Goal: Find contact information: Find contact information

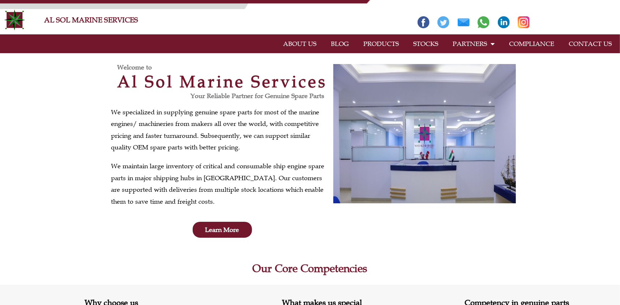
click at [381, 41] on link "PRODUCTS" at bounding box center [381, 43] width 50 height 17
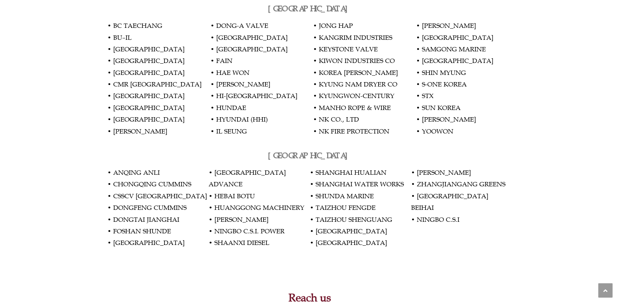
scroll to position [1481, 0]
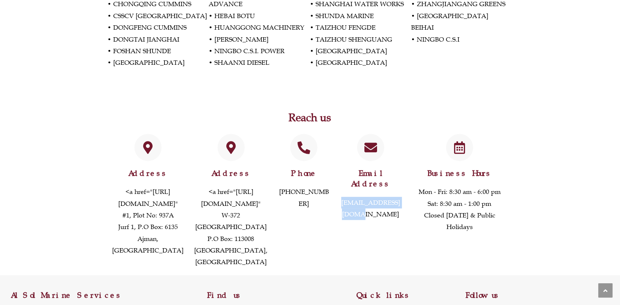
drag, startPoint x: 403, startPoint y: 169, endPoint x: 335, endPoint y: 173, distance: 68.1
click at [335, 173] on div "Email Address info@alsolmarine.com" at bounding box center [370, 200] width 73 height 141
copy link "[EMAIL_ADDRESS][DOMAIN_NAME]"
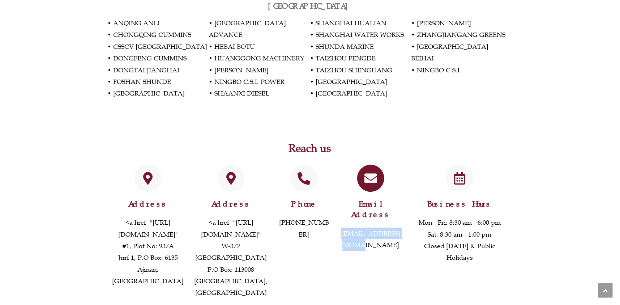
scroll to position [1553, 0]
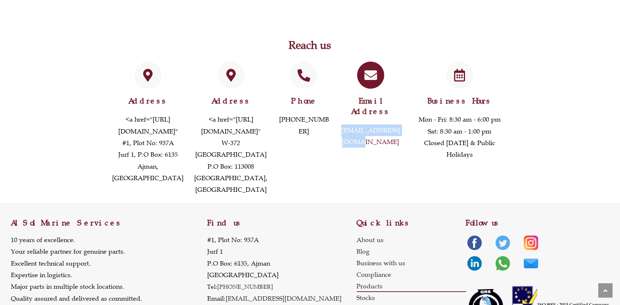
copy link "[EMAIL_ADDRESS][DOMAIN_NAME]"
